Goal: Book appointment/travel/reservation

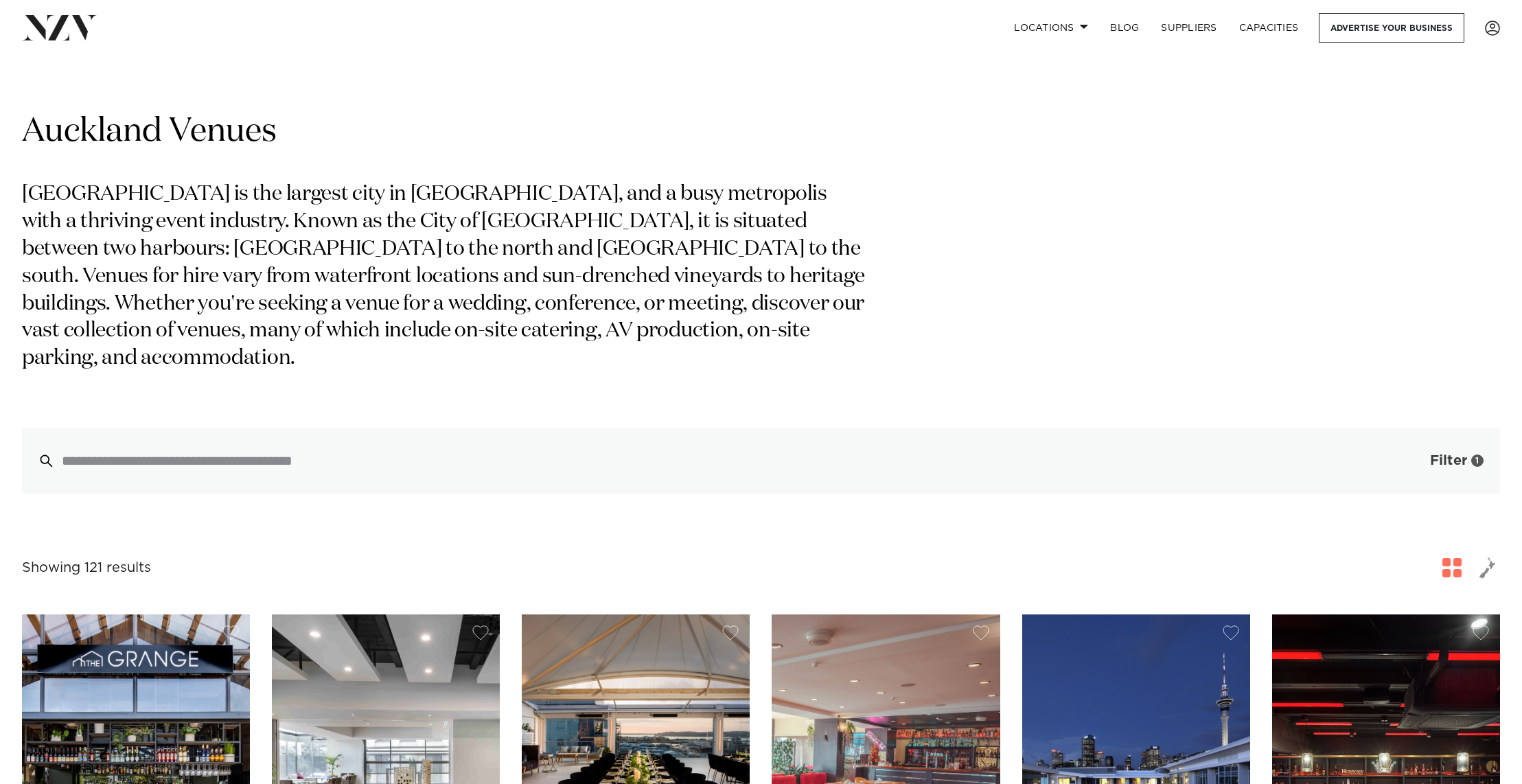
click at [1436, 453] on span "Filter" at bounding box center [1449, 460] width 37 height 14
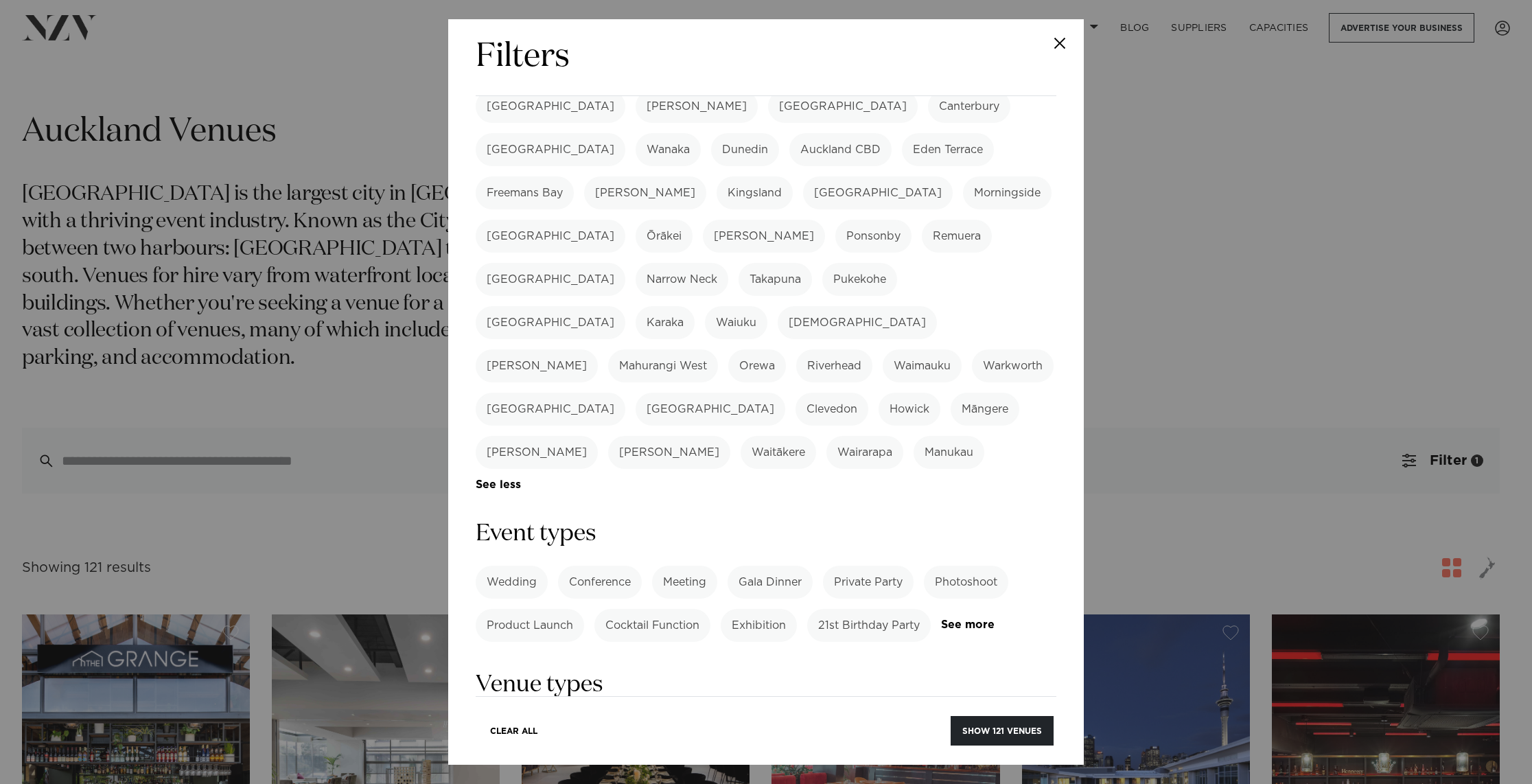
scroll to position [456, 0]
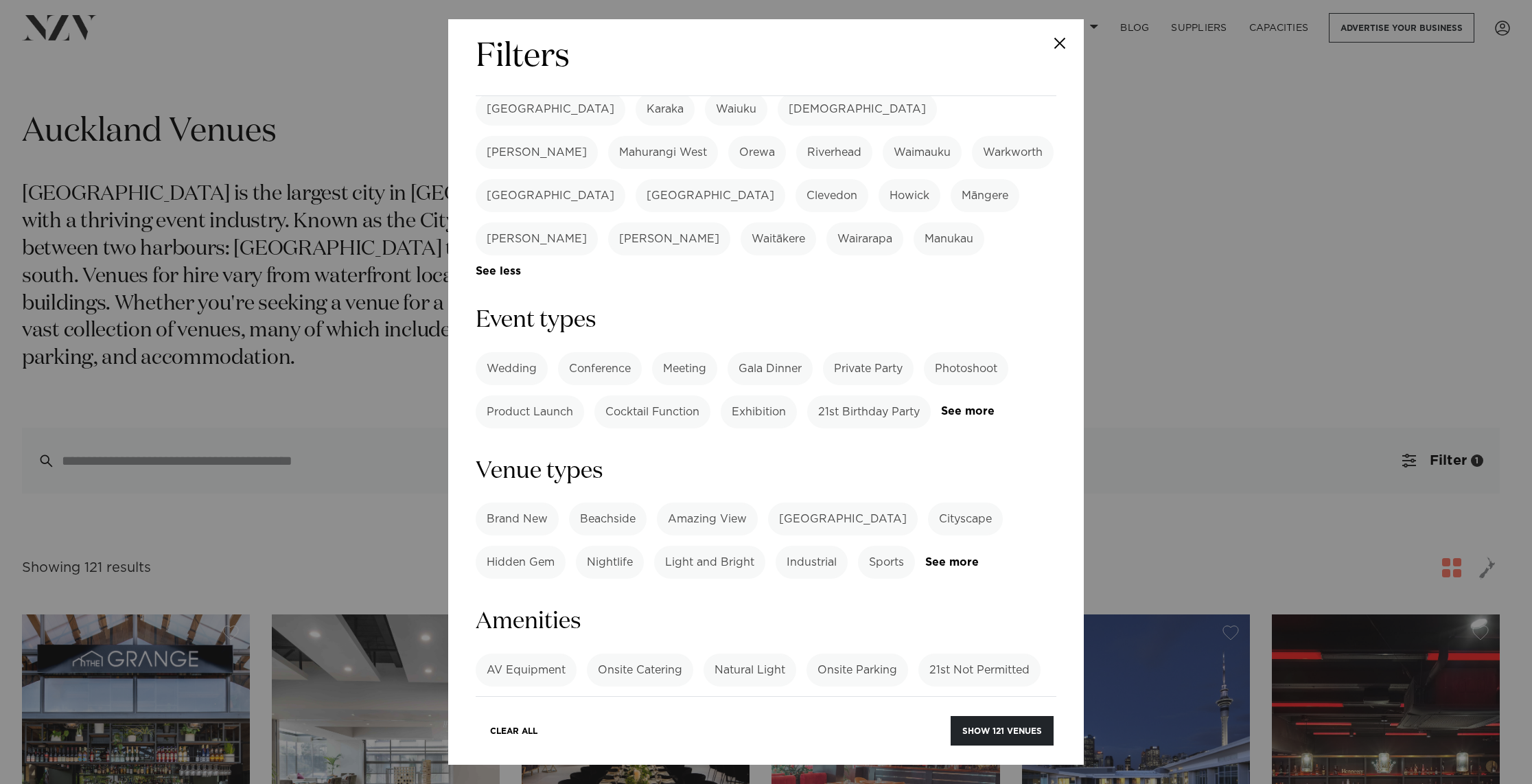
click at [888, 352] on label "Private Party" at bounding box center [868, 368] width 90 height 33
drag, startPoint x: 508, startPoint y: 310, endPoint x: 518, endPoint y: 310, distance: 10.0
click at [941, 405] on link "See more" at bounding box center [994, 411] width 107 height 12
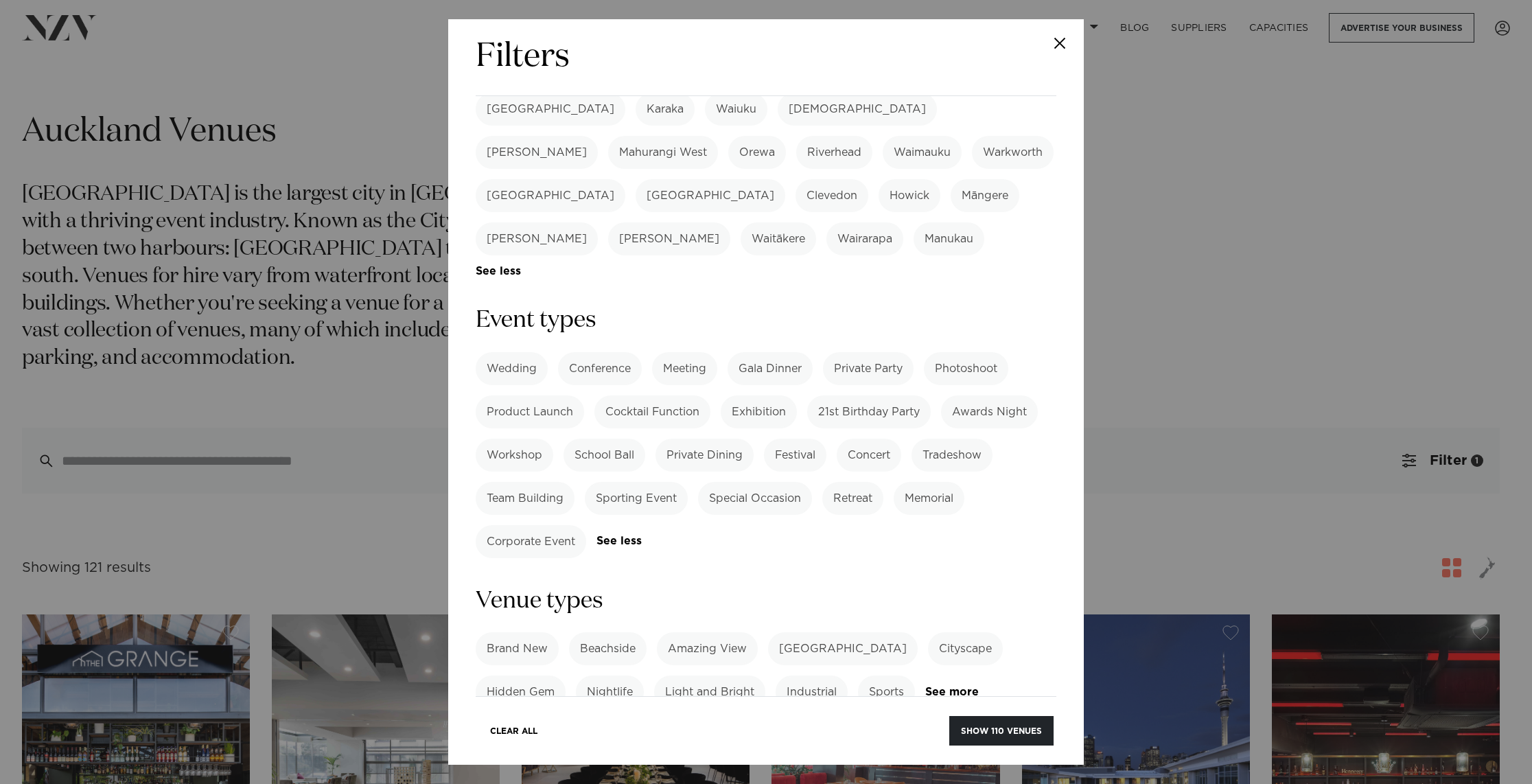
click at [979, 396] on label "Awards Night" at bounding box center [989, 412] width 97 height 33
click at [541, 525] on label "Corporate Event" at bounding box center [530, 541] width 110 height 33
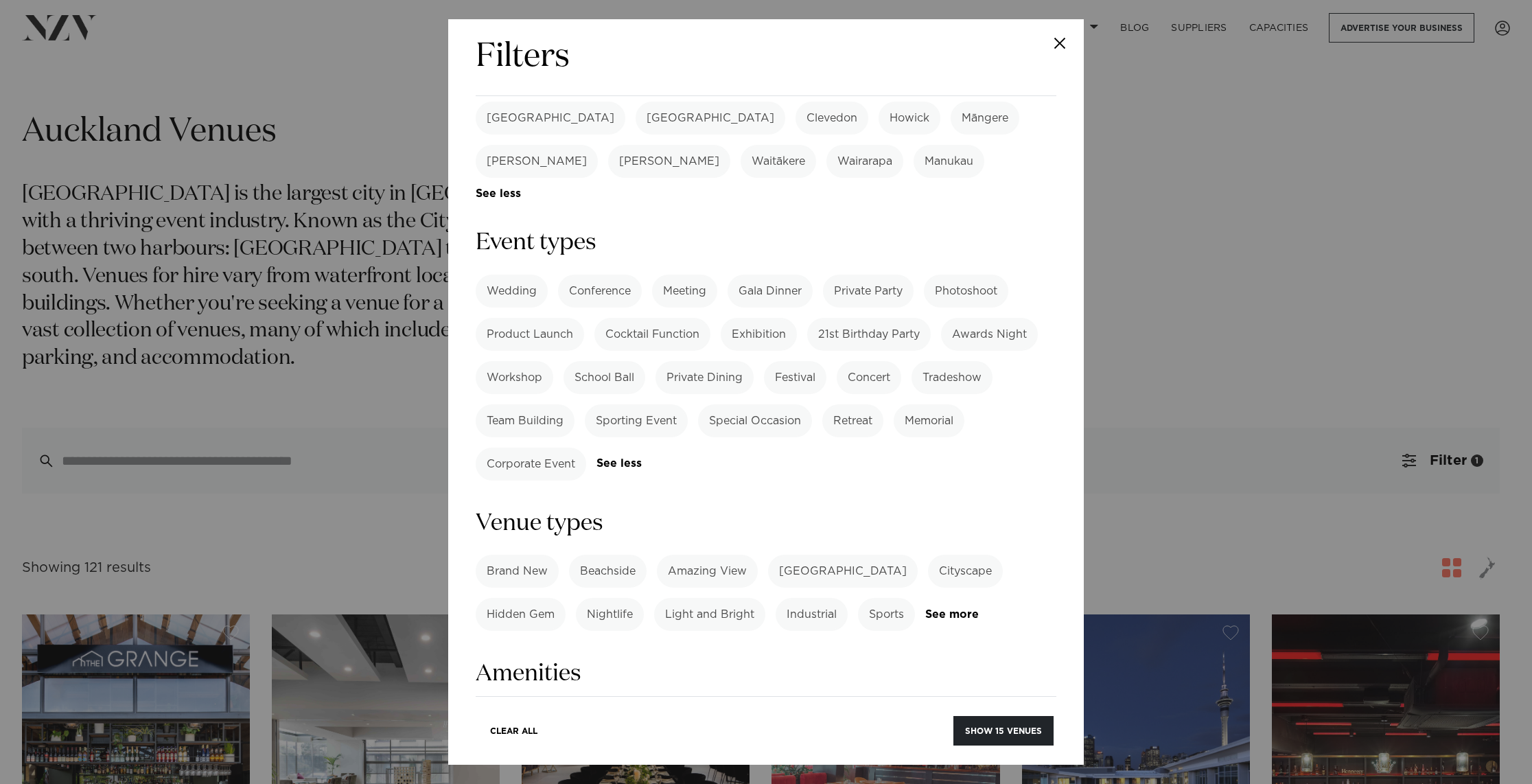
scroll to position [518, 0]
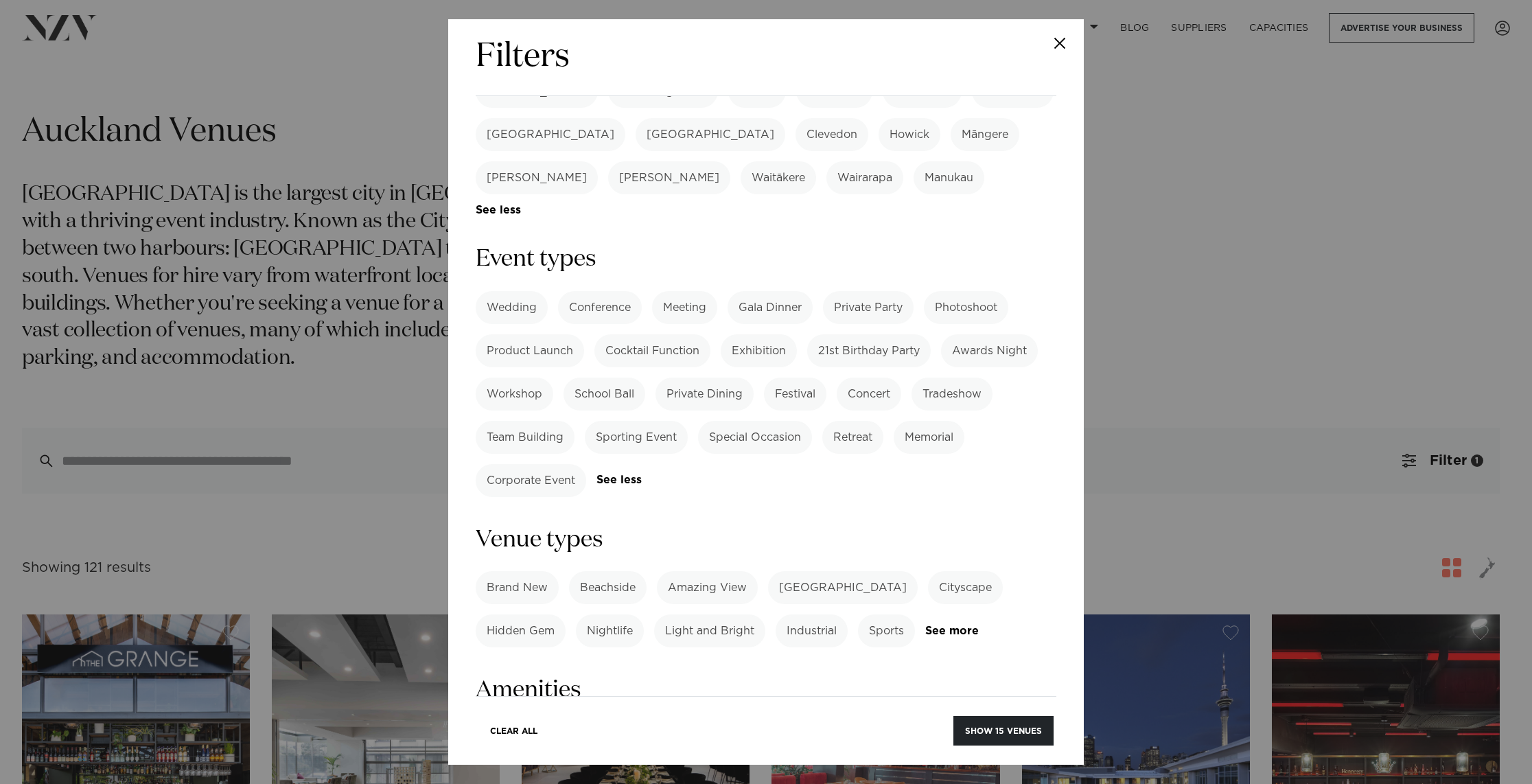
click at [655, 334] on label "Cocktail Function" at bounding box center [652, 351] width 116 height 33
click at [969, 377] on label "Tradeshow" at bounding box center [952, 393] width 81 height 33
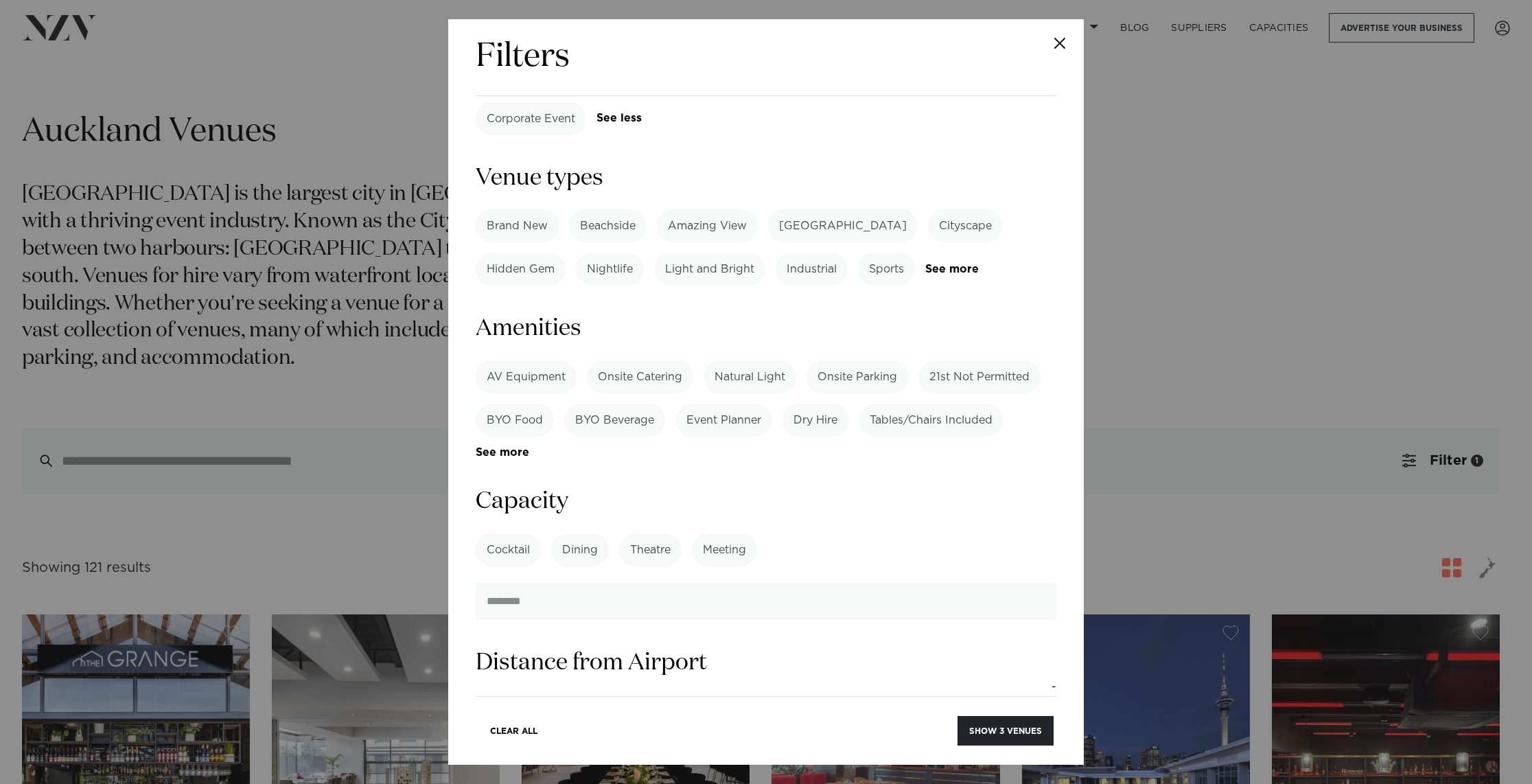
scroll to position [912, 0]
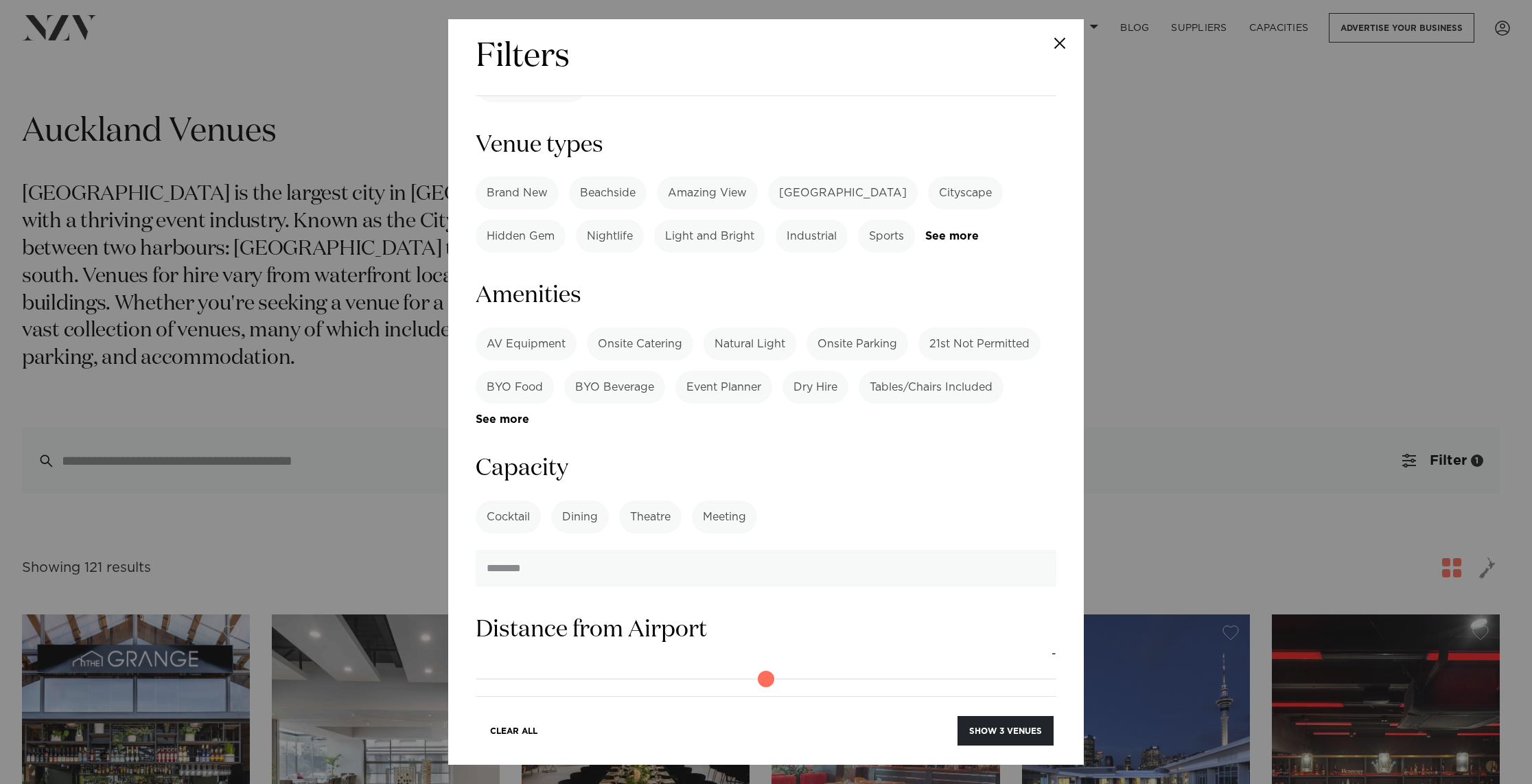
drag, startPoint x: 513, startPoint y: 214, endPoint x: 572, endPoint y: 215, distance: 59.0
click at [513, 328] on label "AV Equipment" at bounding box center [526, 344] width 101 height 33
click at [621, 328] on label "Onsite Catering" at bounding box center [640, 344] width 107 height 33
click at [519, 414] on link "See more" at bounding box center [529, 420] width 107 height 12
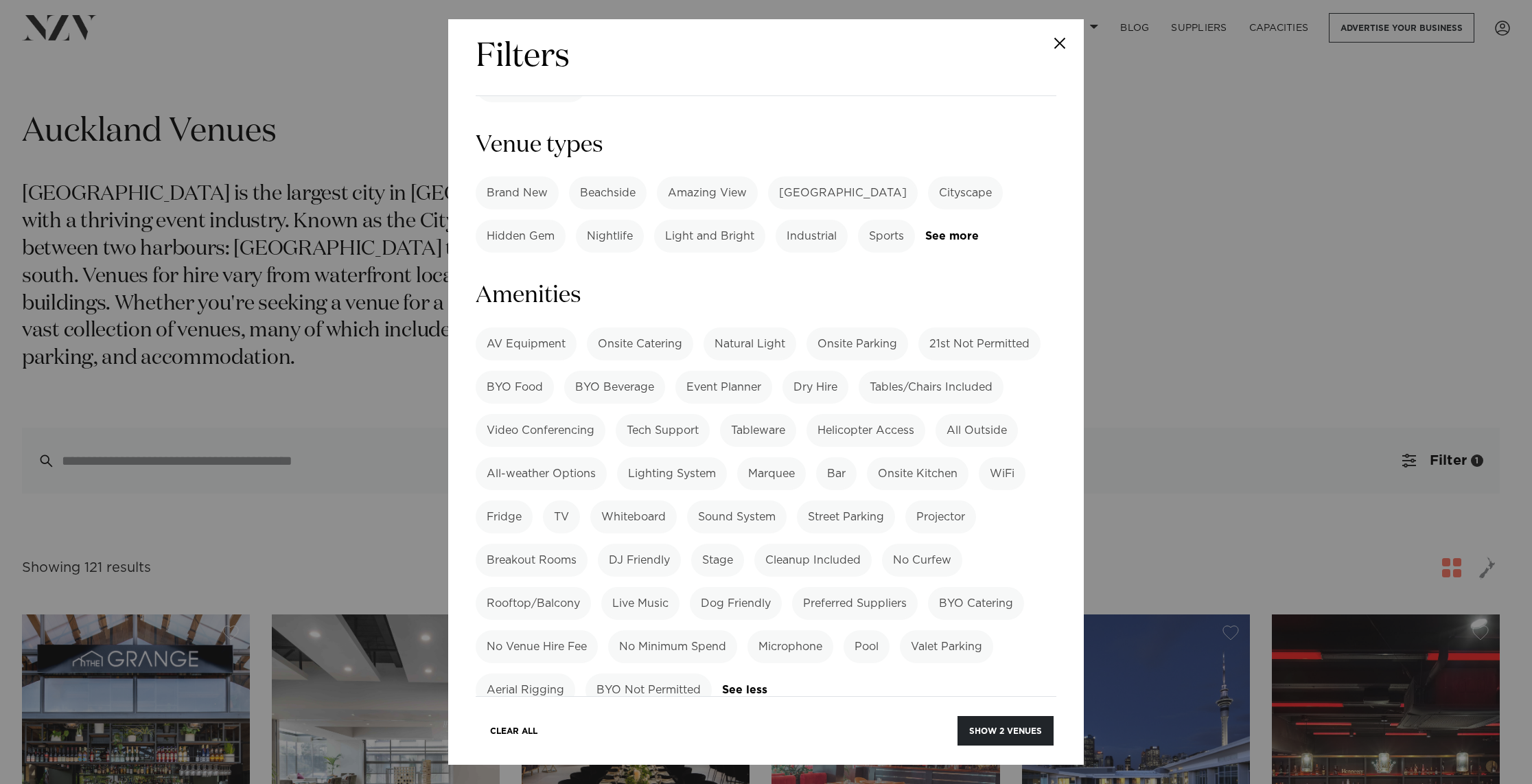
click at [682, 414] on label "Tech Support" at bounding box center [662, 430] width 94 height 33
click at [655, 414] on label "Tech Support" at bounding box center [662, 430] width 94 height 33
click at [558, 501] on label "TV" at bounding box center [561, 517] width 37 height 33
click at [709, 544] on label "Stage" at bounding box center [718, 560] width 53 height 33
drag, startPoint x: 760, startPoint y: 379, endPoint x: 797, endPoint y: 381, distance: 37.1
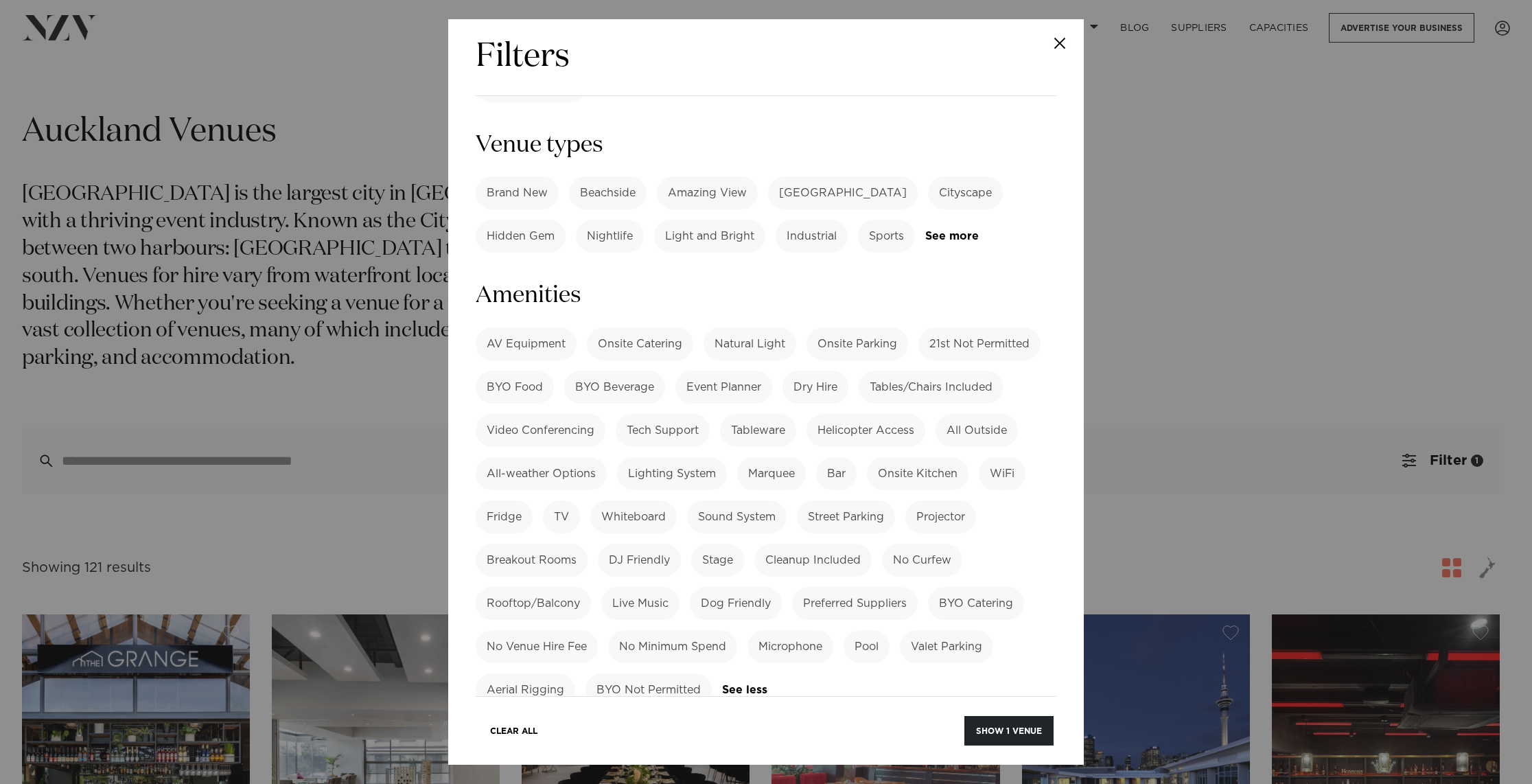
click at [759, 501] on label "Sound System" at bounding box center [737, 517] width 100 height 33
click at [732, 501] on label "Sound System" at bounding box center [737, 517] width 100 height 33
click at [721, 544] on label "Stage" at bounding box center [718, 560] width 53 height 33
click at [726, 501] on label "Sound System" at bounding box center [737, 517] width 100 height 33
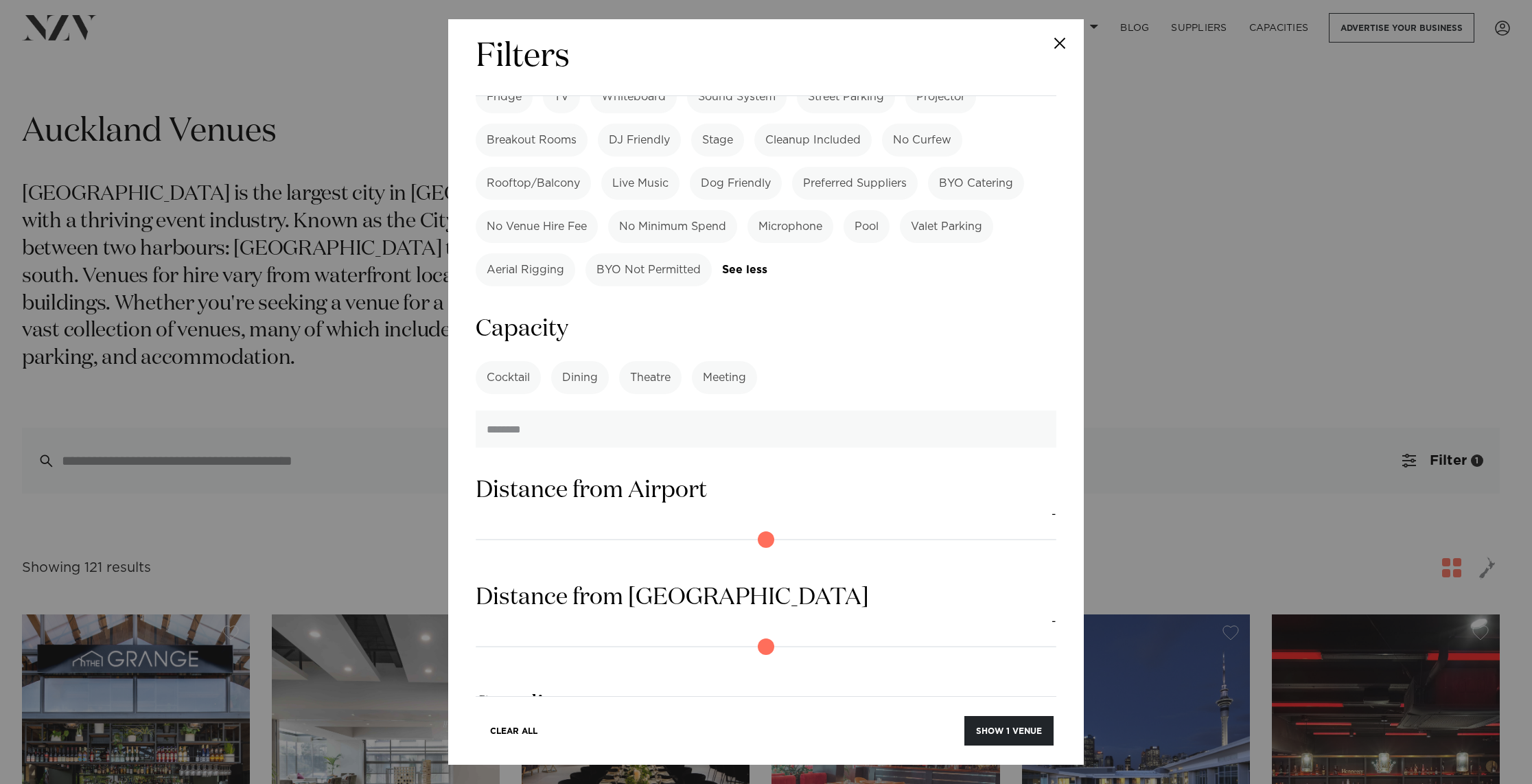
scroll to position [1392, 0]
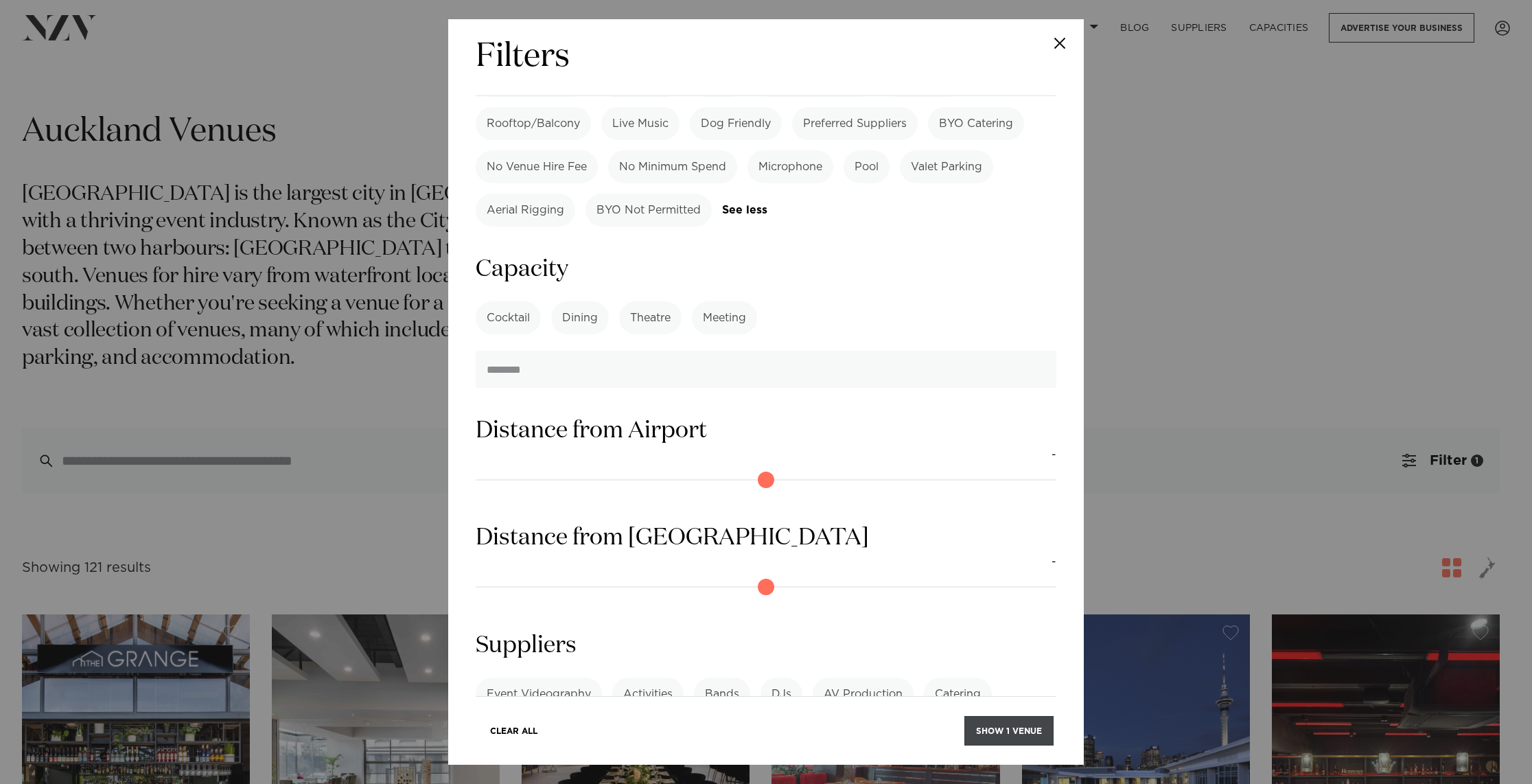
click at [979, 724] on button "Show 1 venue" at bounding box center [1009, 731] width 90 height 30
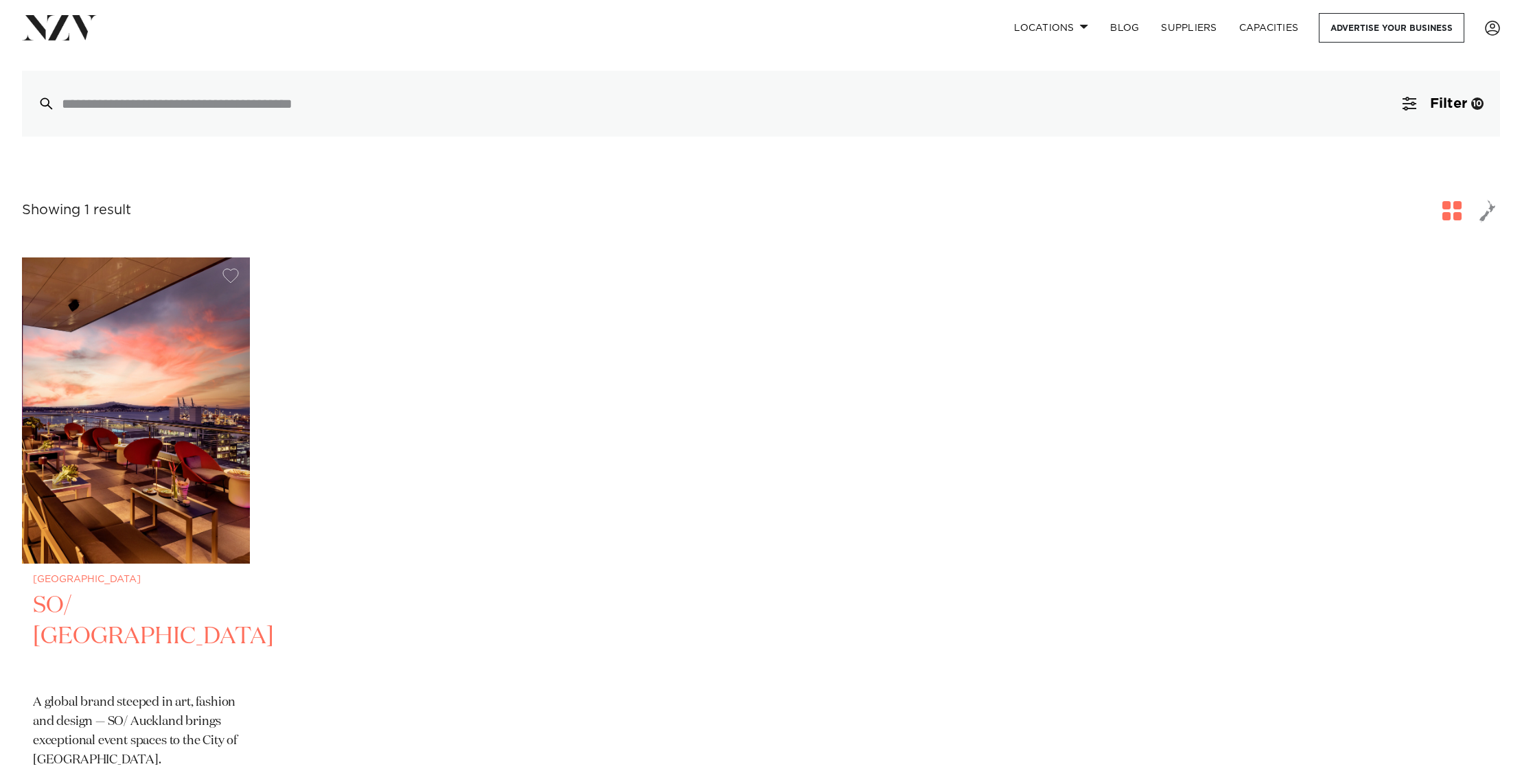
click at [145, 359] on img at bounding box center [136, 410] width 228 height 306
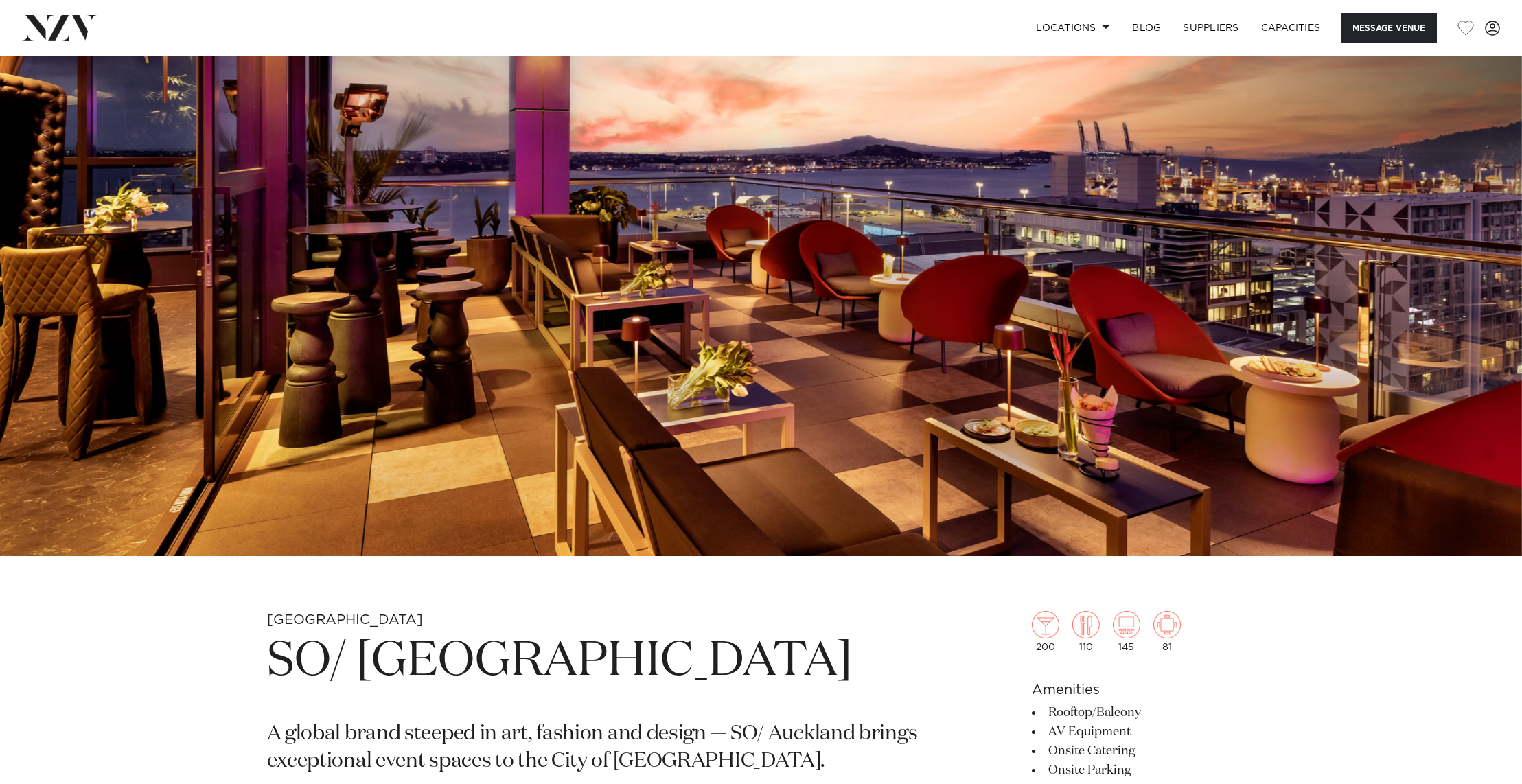
scroll to position [10, 0]
